Goal: Task Accomplishment & Management: Complete application form

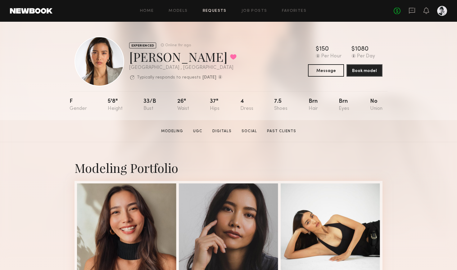
click at [214, 12] on link "Requests" at bounding box center [215, 11] width 24 height 4
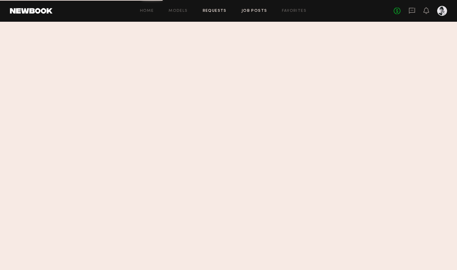
click at [251, 10] on link "Job Posts" at bounding box center [255, 11] width 26 height 4
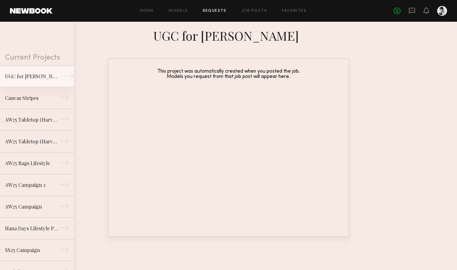
click at [57, 77] on div "UGC for [PERSON_NAME]" at bounding box center [32, 76] width 54 height 7
click at [67, 77] on div "→" at bounding box center [69, 77] width 10 height 12
click at [33, 74] on div "UGC for [PERSON_NAME]" at bounding box center [32, 76] width 54 height 7
click at [37, 103] on link "Canvas Stripes →" at bounding box center [37, 98] width 74 height 22
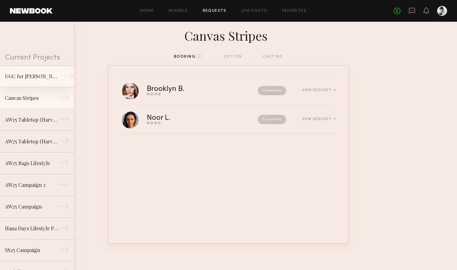
click at [56, 75] on div "UGC for [PERSON_NAME]" at bounding box center [32, 76] width 54 height 7
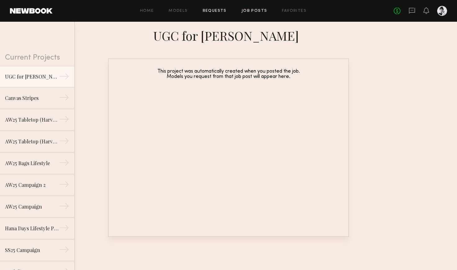
click at [262, 12] on link "Job Posts" at bounding box center [255, 11] width 26 height 4
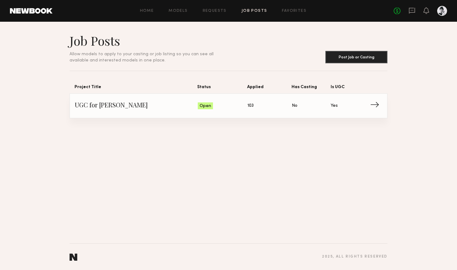
click at [182, 106] on span "UGC for [PERSON_NAME]" at bounding box center [136, 105] width 123 height 9
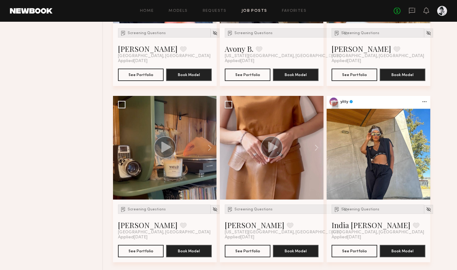
scroll to position [357, 0]
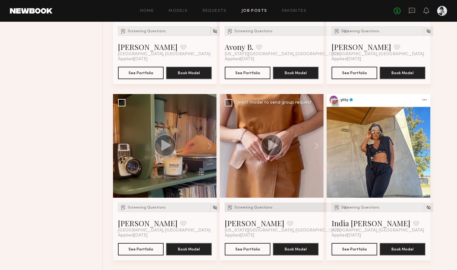
click at [255, 206] on span "Screening Questions" at bounding box center [253, 208] width 38 height 4
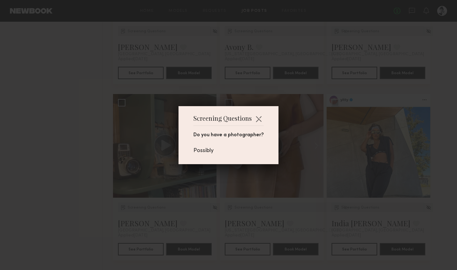
click at [74, 153] on div "Screening Questions Do you have a photographer? Possibly" at bounding box center [228, 135] width 457 height 270
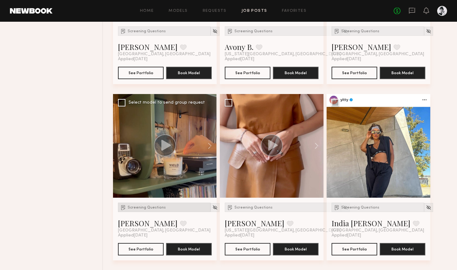
click at [135, 207] on span "Screening Questions" at bounding box center [147, 208] width 38 height 4
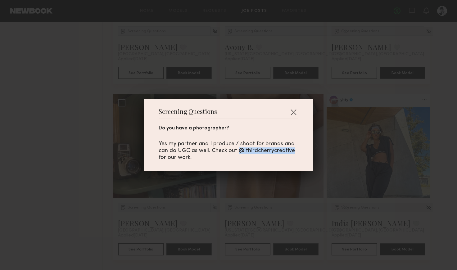
drag, startPoint x: 294, startPoint y: 150, endPoint x: 238, endPoint y: 152, distance: 55.9
click at [238, 152] on div "Yes my partner and I produce / shoot for brands and can do UGC as well. Check o…" at bounding box center [229, 151] width 140 height 20
copy div "@ thirdcherrycreative"
click at [296, 111] on button "button" at bounding box center [293, 112] width 10 height 10
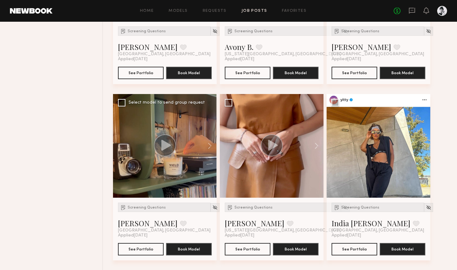
click at [136, 171] on div at bounding box center [165, 146] width 104 height 104
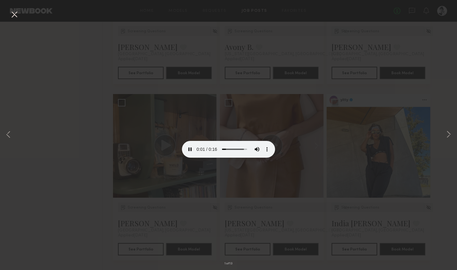
click at [93, 163] on div "1 of 13" at bounding box center [228, 135] width 457 height 270
click at [301, 42] on div "1 of 13" at bounding box center [228, 135] width 457 height 270
click at [15, 12] on button at bounding box center [14, 14] width 10 height 11
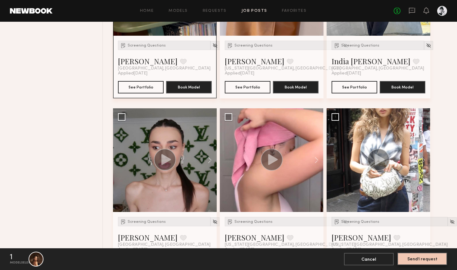
scroll to position [518, 0]
